Goal: Check status

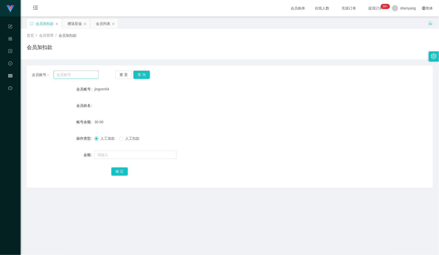
scroll to position [0, 0]
type input "RexChing0701"
click at [144, 72] on button "查 询" at bounding box center [142, 74] width 16 height 8
click at [118, 157] on input "text" at bounding box center [135, 155] width 82 height 8
type input "30"
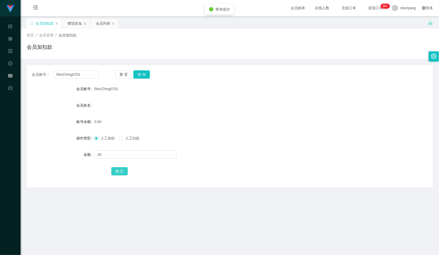
click at [121, 170] on button "确 定" at bounding box center [119, 171] width 16 height 8
drag, startPoint x: 74, startPoint y: 77, endPoint x: 69, endPoint y: 76, distance: 5.5
click at [64, 77] on input "RexChing0701" at bounding box center [76, 74] width 45 height 8
drag, startPoint x: 82, startPoint y: 74, endPoint x: 57, endPoint y: 75, distance: 24.5
click at [57, 75] on input "RexChing0701" at bounding box center [76, 74] width 45 height 8
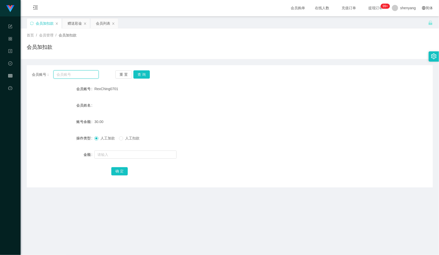
click at [68, 75] on input "text" at bounding box center [76, 74] width 45 height 8
paste input "[PERSON_NAME]"
type input "[PERSON_NAME]"
click at [139, 74] on button "查 询" at bounding box center [142, 74] width 16 height 8
click at [123, 156] on input "text" at bounding box center [135, 155] width 82 height 8
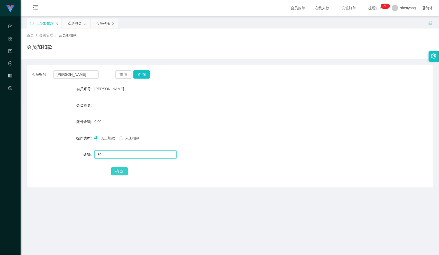
type input "30"
click at [122, 173] on button "确 定" at bounding box center [119, 171] width 16 height 8
drag, startPoint x: 70, startPoint y: 72, endPoint x: 53, endPoint y: 76, distance: 17.4
click at [54, 76] on input "[PERSON_NAME]" at bounding box center [76, 74] width 45 height 8
